Goal: Navigation & Orientation: Go to known website

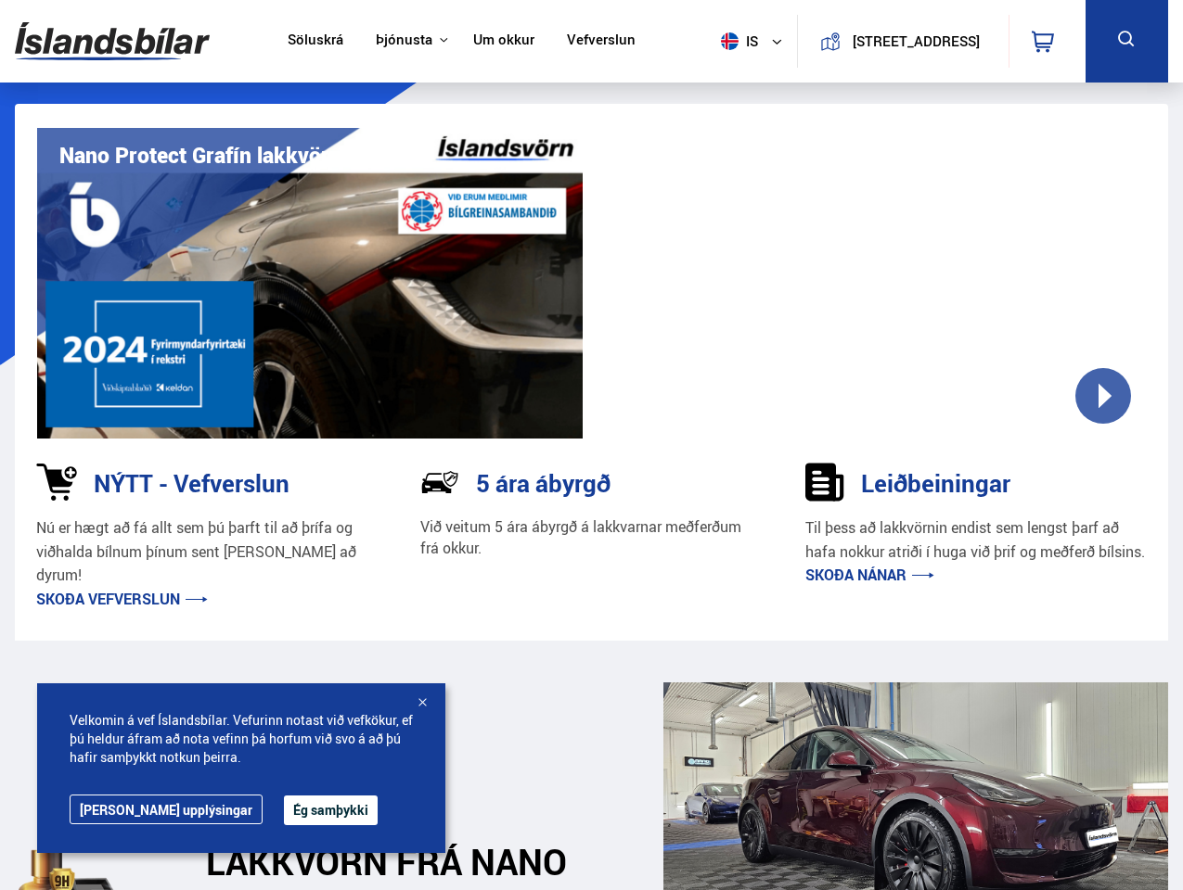
click at [112, 41] on img at bounding box center [112, 41] width 195 height 60
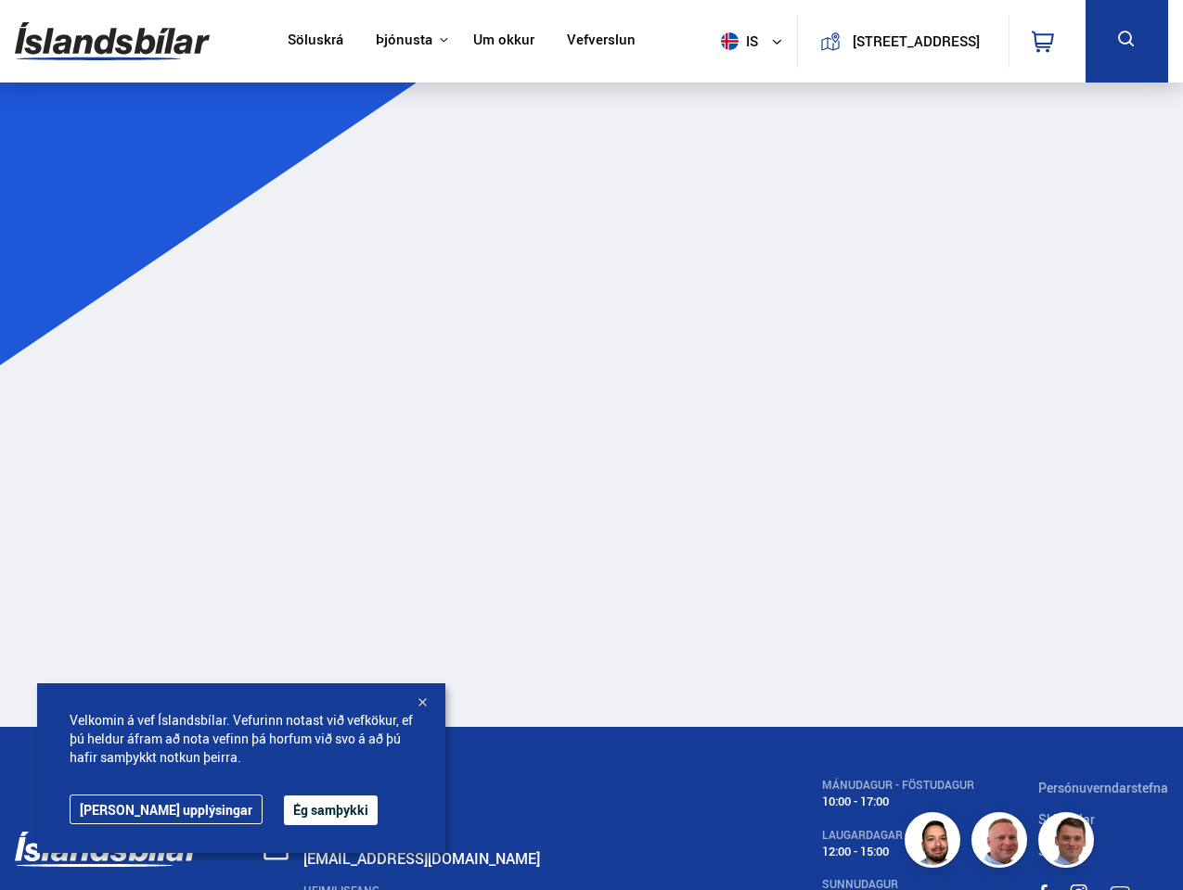
click at [733, 41] on span "is" at bounding box center [736, 41] width 46 height 18
click at [1046, 41] on icon at bounding box center [1042, 42] width 22 height 22
click at [1126, 41] on icon at bounding box center [1126, 39] width 23 height 23
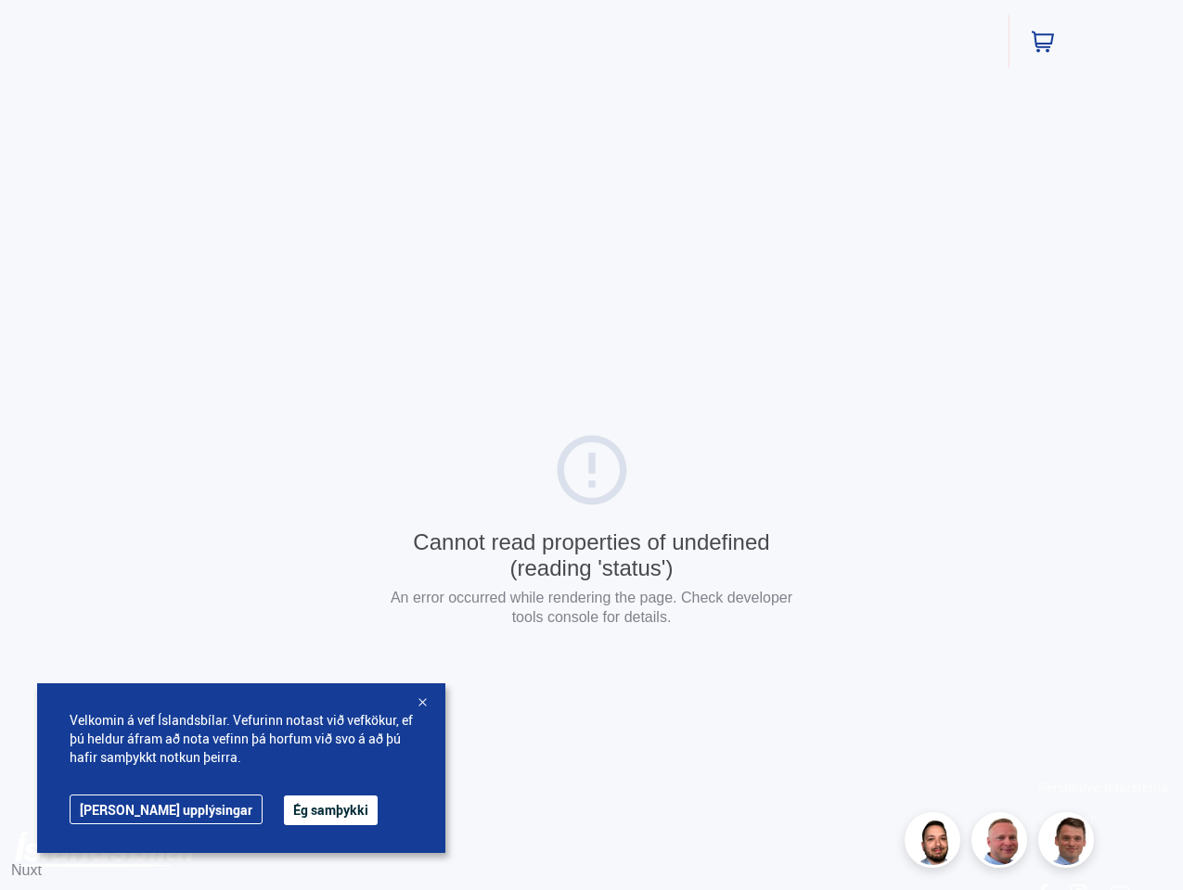
click at [874, 283] on div "Cannot read properties of undefined (reading 'status') An error occurred while …" at bounding box center [591, 532] width 1183 height 1065
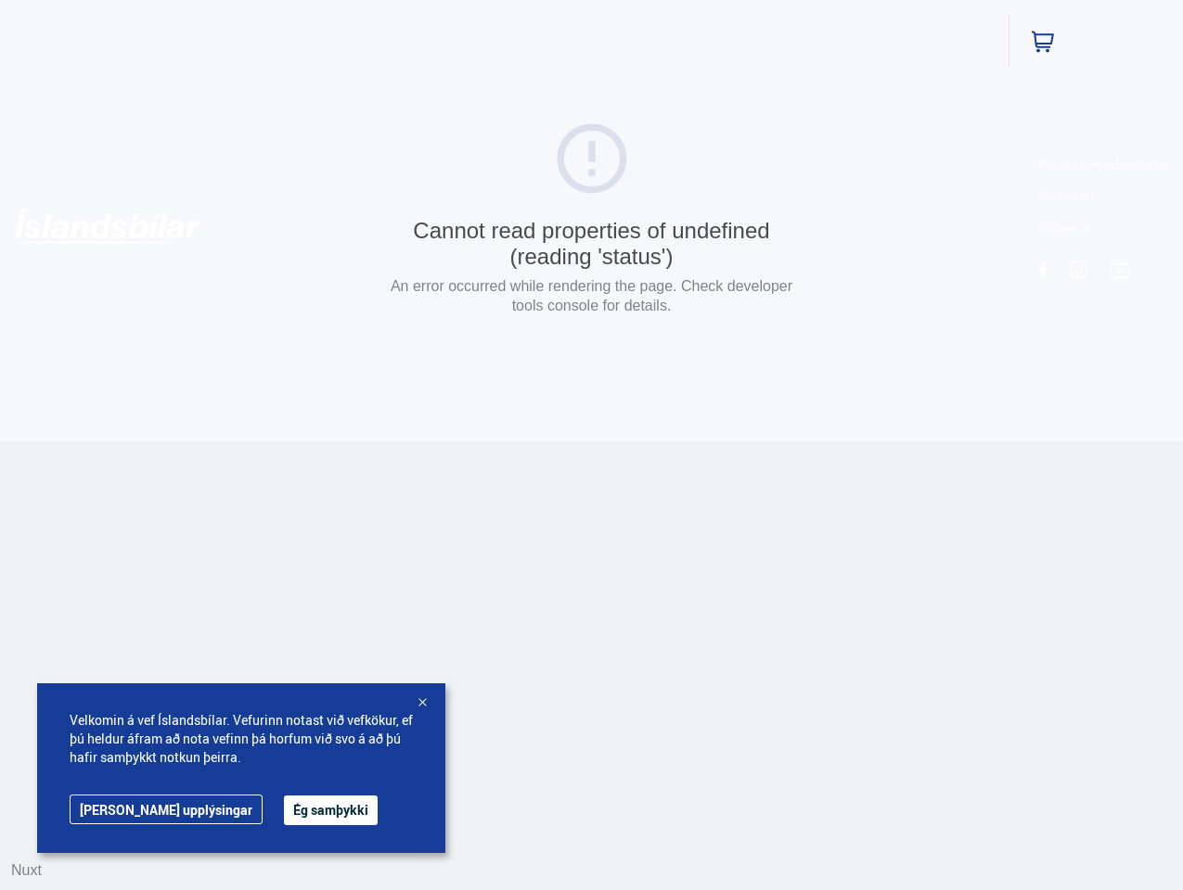
click at [284, 811] on button "Ég samþykki" at bounding box center [331, 811] width 94 height 30
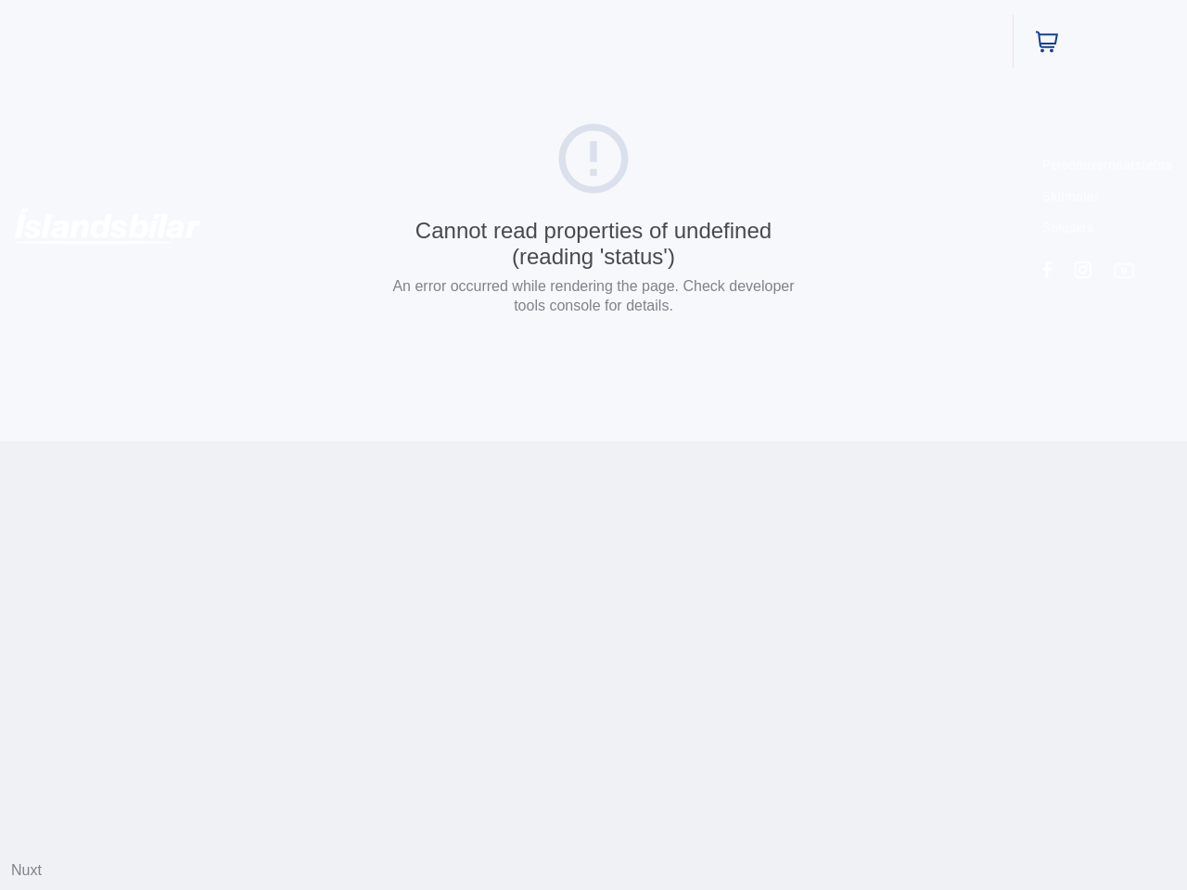
click at [422, 441] on html "Söluskrá Þjónusta Íslandsbílar [DOMAIN_NAME] Íslandsvörn Leiðbeiningar Um okkur…" at bounding box center [593, 220] width 1187 height 441
